Goal: Information Seeking & Learning: Learn about a topic

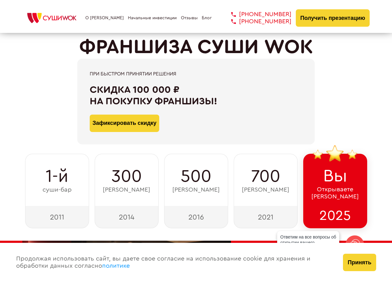
scroll to position [3113, 0]
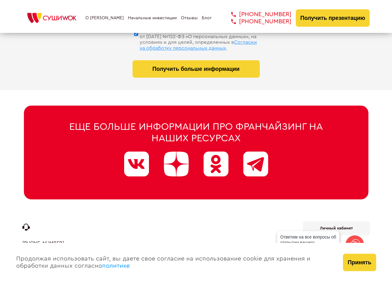
click at [365, 273] on div "Принять" at bounding box center [359, 262] width 45 height 39
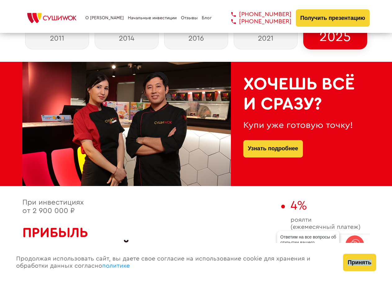
scroll to position [167, 0]
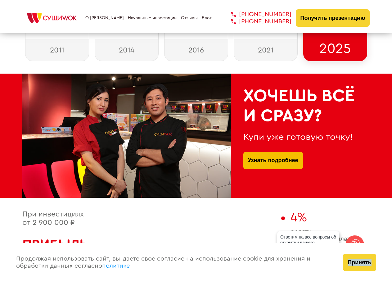
click at [267, 162] on link "Узнать подробнее" at bounding box center [273, 160] width 50 height 17
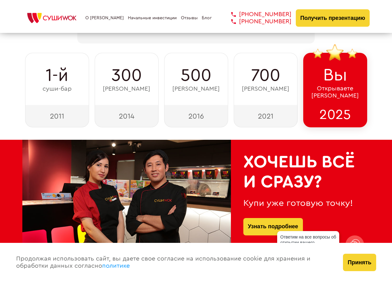
scroll to position [229, 0]
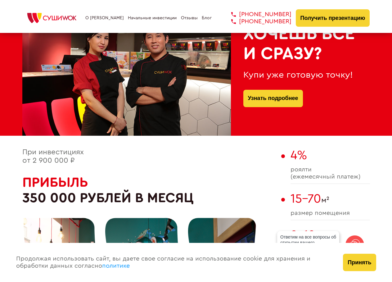
click at [380, 42] on div "Хочешь всё и сразу? Купи уже готовую точку! Узнать подробнее" at bounding box center [196, 73] width 392 height 124
